Goal: Task Accomplishment & Management: Complete application form

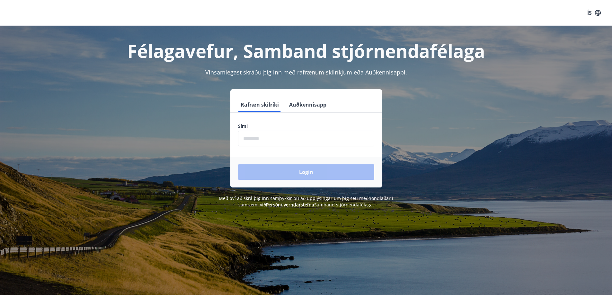
click at [305, 145] on input "phone" at bounding box center [306, 139] width 136 height 16
type input "********"
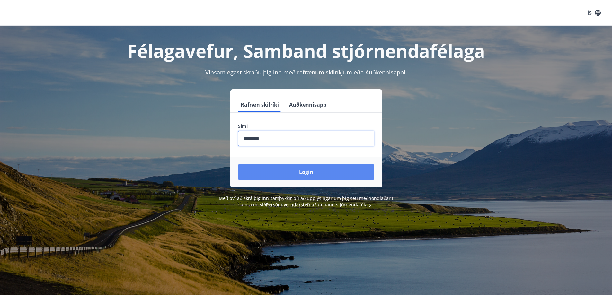
click at [289, 173] on button "Login" at bounding box center [306, 171] width 136 height 15
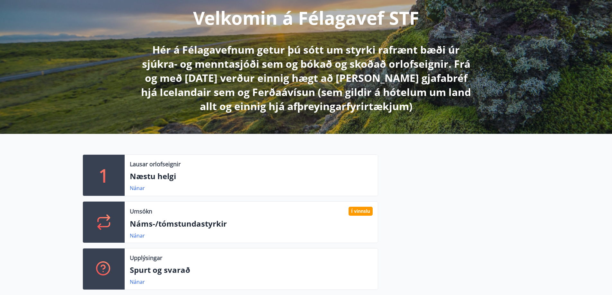
scroll to position [64, 0]
